Goal: Information Seeking & Learning: Check status

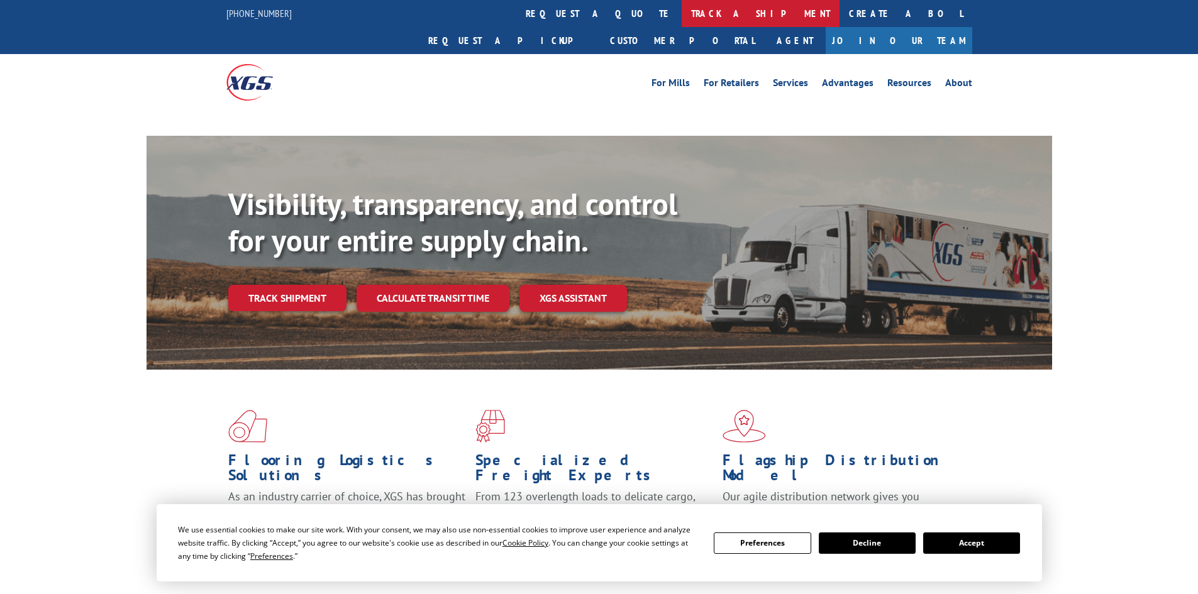
click at [682, 13] on link "track a shipment" at bounding box center [761, 13] width 158 height 27
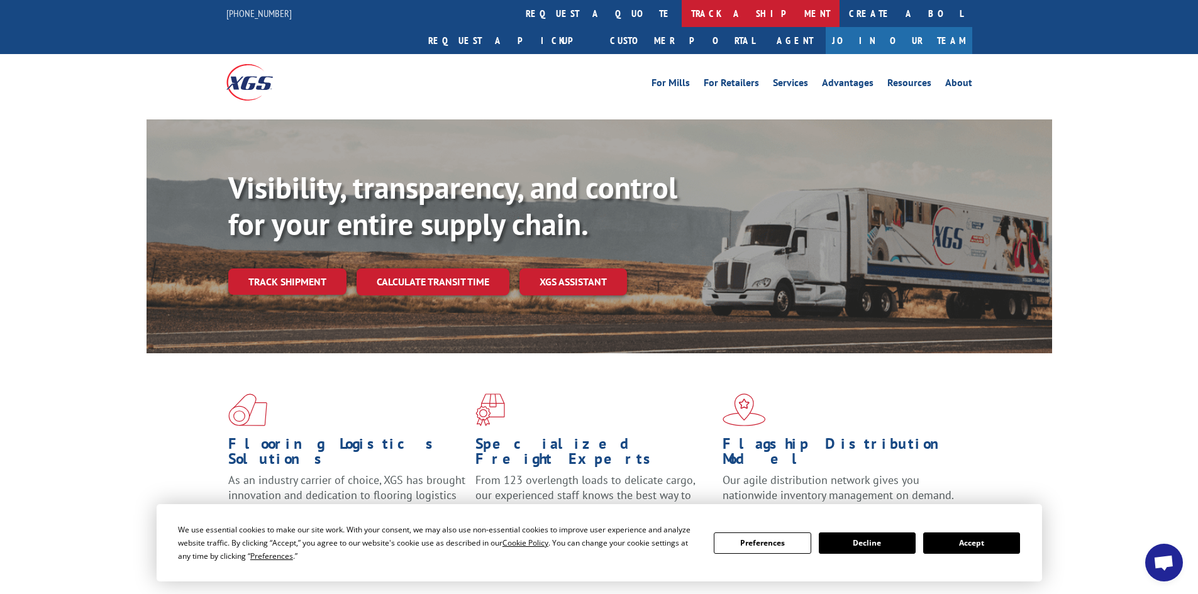
click at [682, 13] on link "track a shipment" at bounding box center [761, 13] width 158 height 27
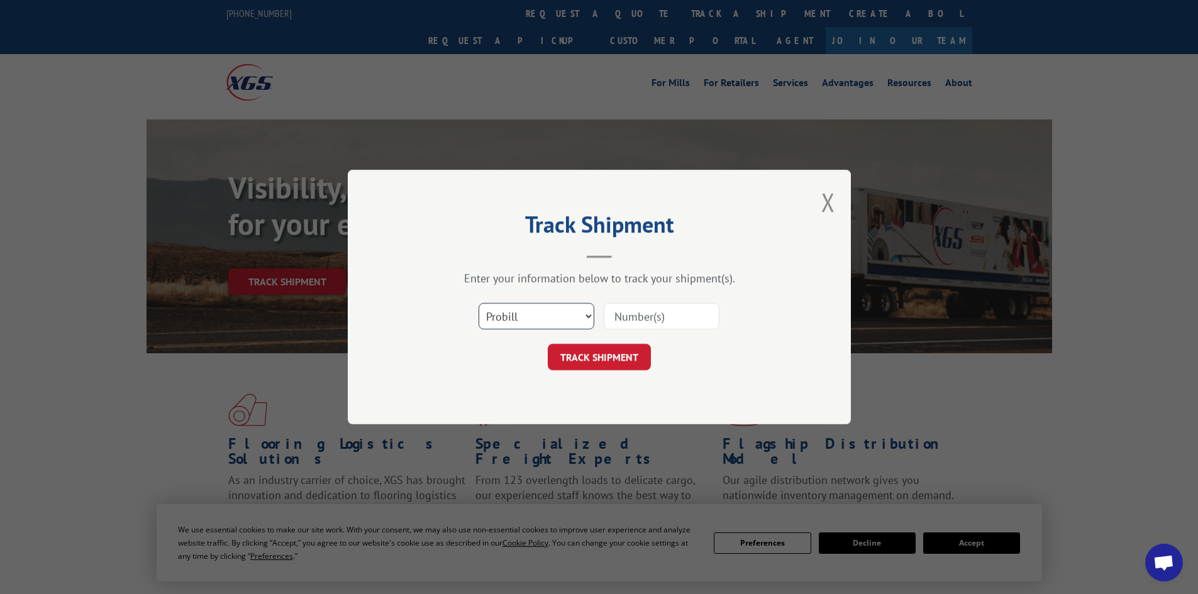
click at [543, 313] on select "Select category... Probill BOL PO" at bounding box center [537, 316] width 116 height 26
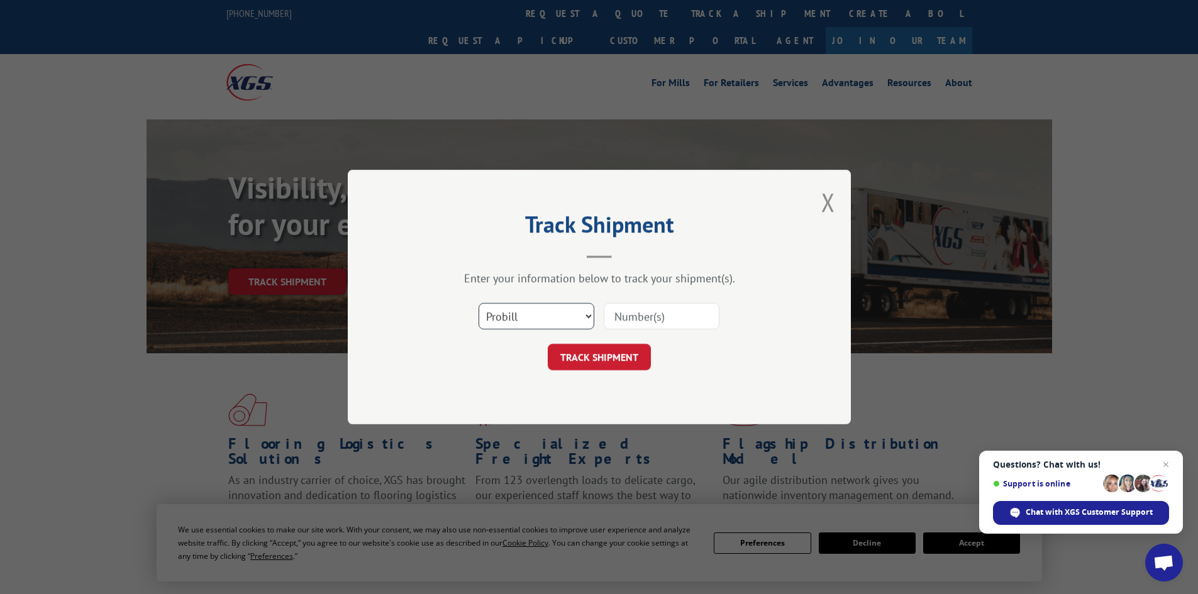
select select "po"
click at [479, 303] on select "Select category... Probill BOL PO" at bounding box center [537, 316] width 116 height 26
click at [658, 324] on input at bounding box center [662, 316] width 116 height 26
type input "45522128"
click button "TRACK SHIPMENT" at bounding box center [599, 357] width 103 height 26
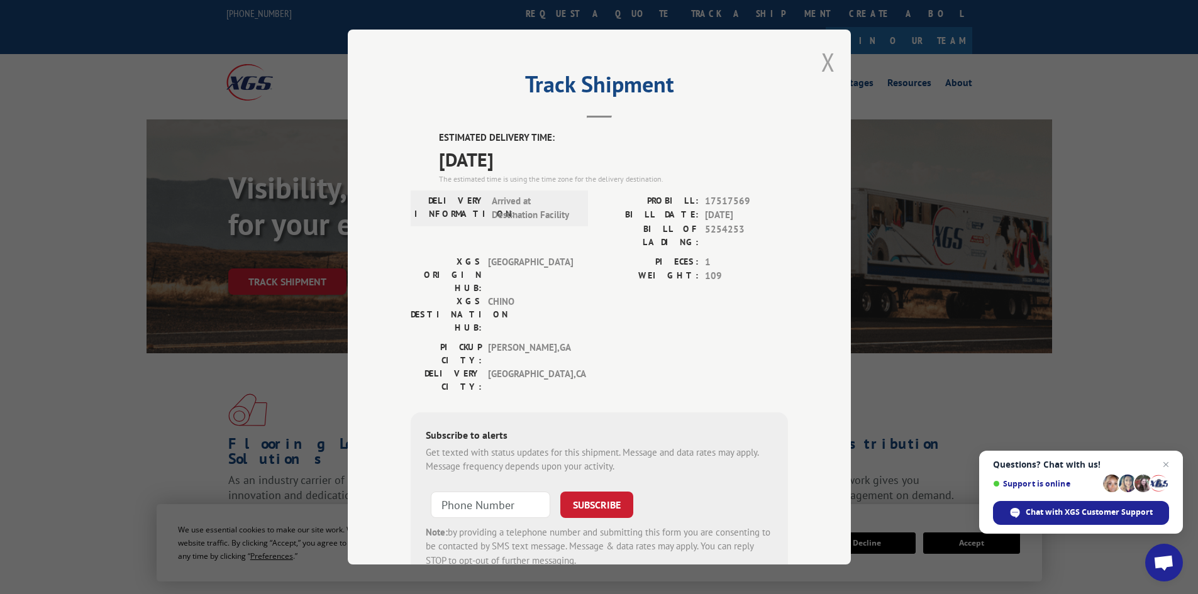
click at [823, 60] on button "Close modal" at bounding box center [829, 61] width 14 height 33
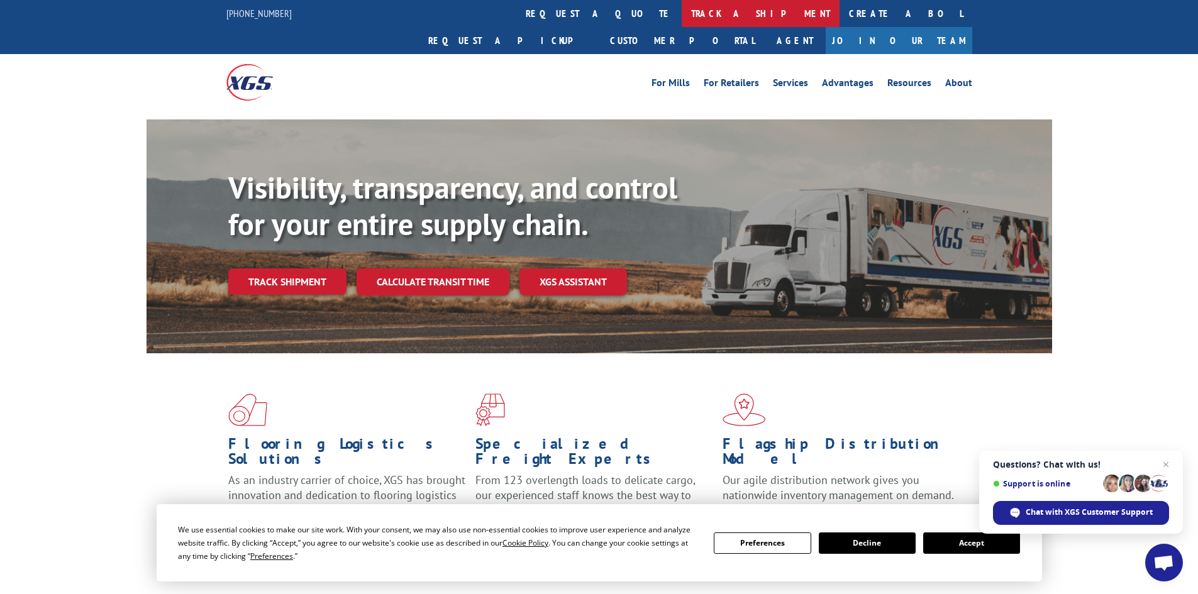
click at [682, 7] on link "track a shipment" at bounding box center [761, 13] width 158 height 27
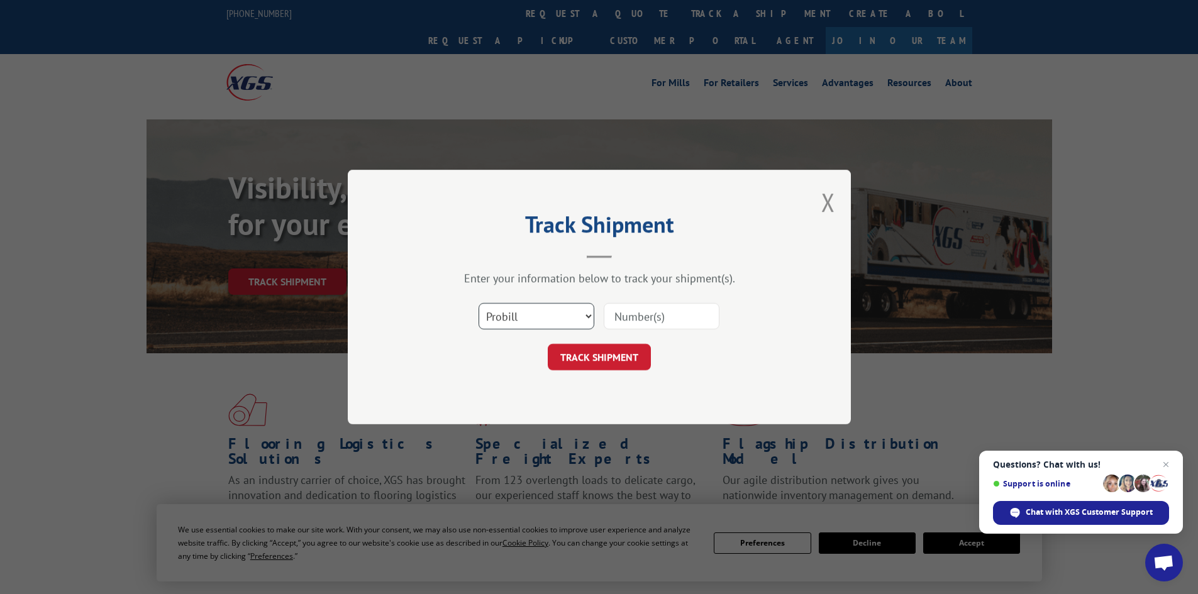
click at [525, 308] on select "Select category... Probill BOL PO" at bounding box center [537, 316] width 116 height 26
select select "po"
click at [479, 303] on select "Select category... Probill BOL PO" at bounding box center [537, 316] width 116 height 26
drag, startPoint x: 646, startPoint y: 318, endPoint x: 718, endPoint y: 303, distance: 73.4
click at [648, 318] on input at bounding box center [662, 316] width 116 height 26
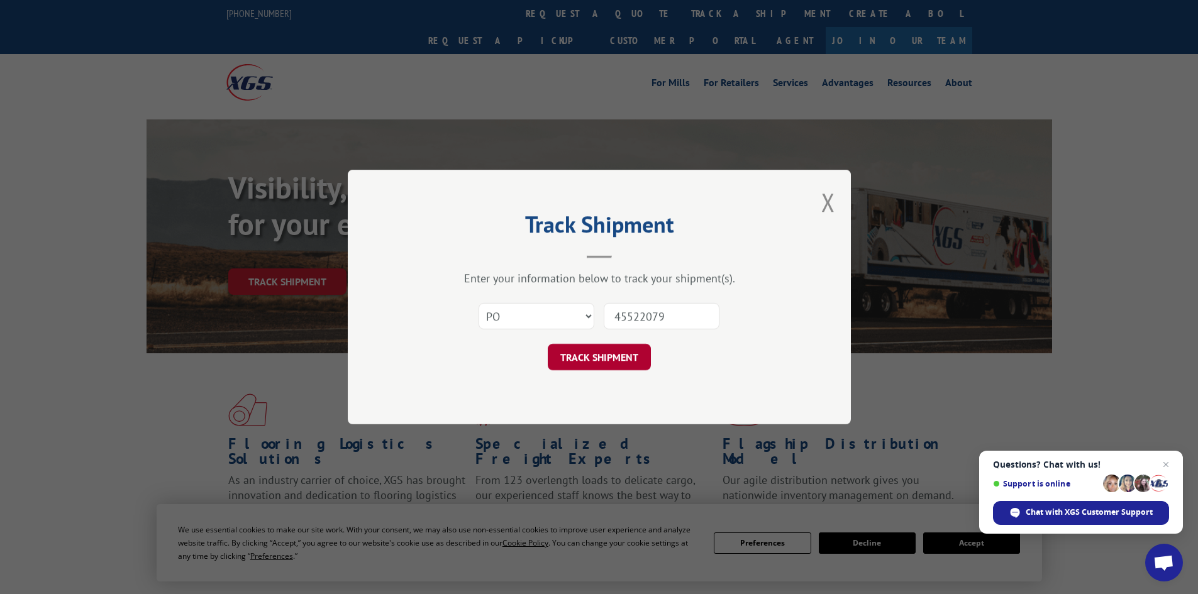
type input "45522079"
click at [601, 360] on button "TRACK SHIPMENT" at bounding box center [599, 357] width 103 height 26
